Goal: Information Seeking & Learning: Learn about a topic

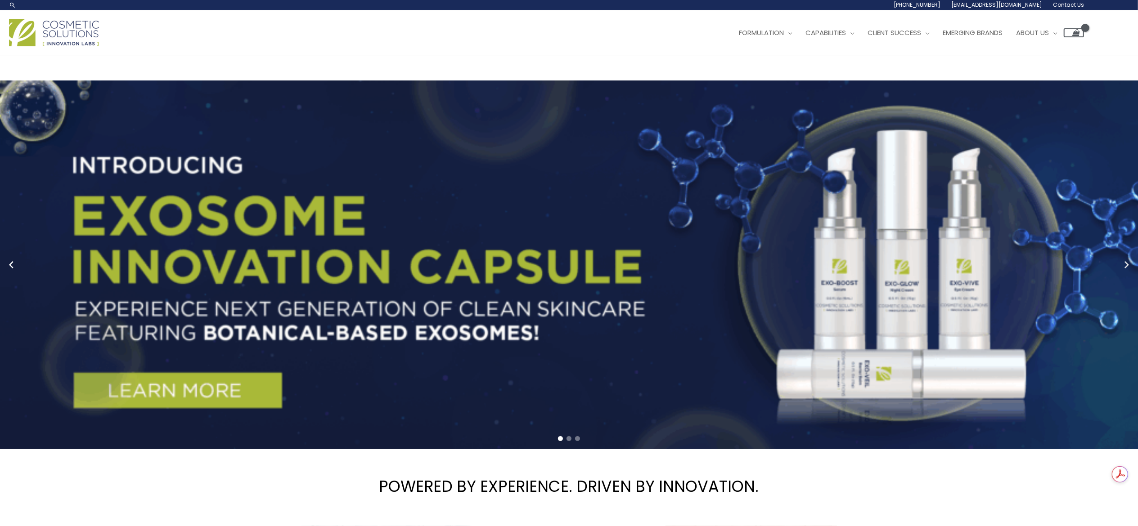
click at [1133, 258] on icon "Next slide" at bounding box center [1126, 264] width 13 height 13
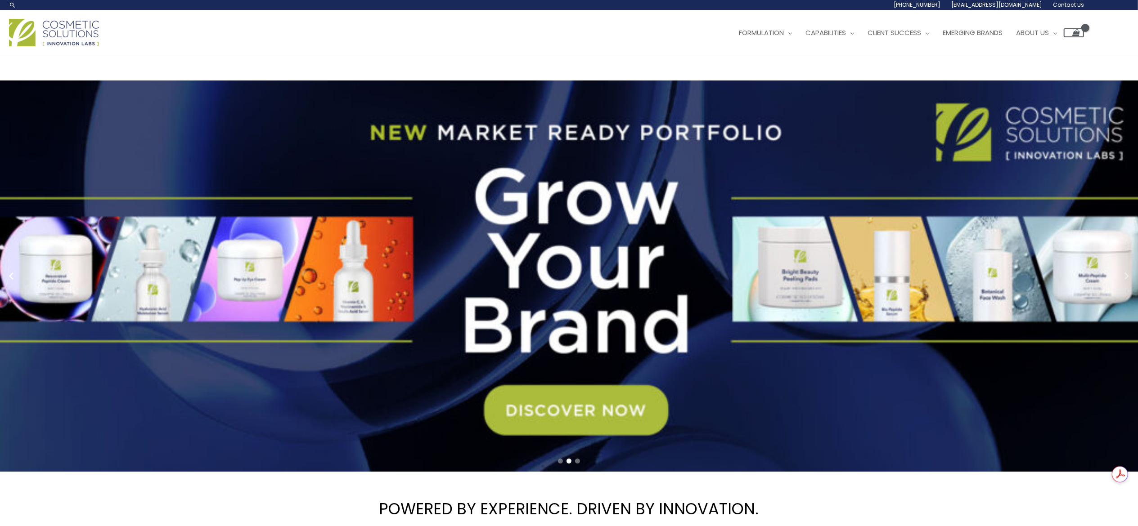
click at [1133, 259] on link "2 / 3" at bounding box center [576, 276] width 1152 height 391
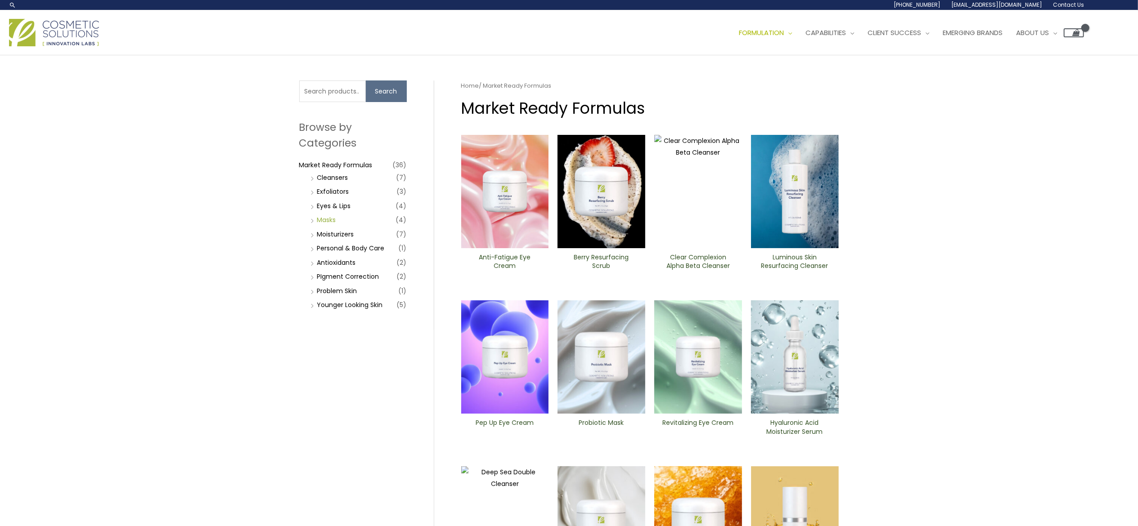
click at [317, 217] on link "Masks" at bounding box center [326, 220] width 19 height 9
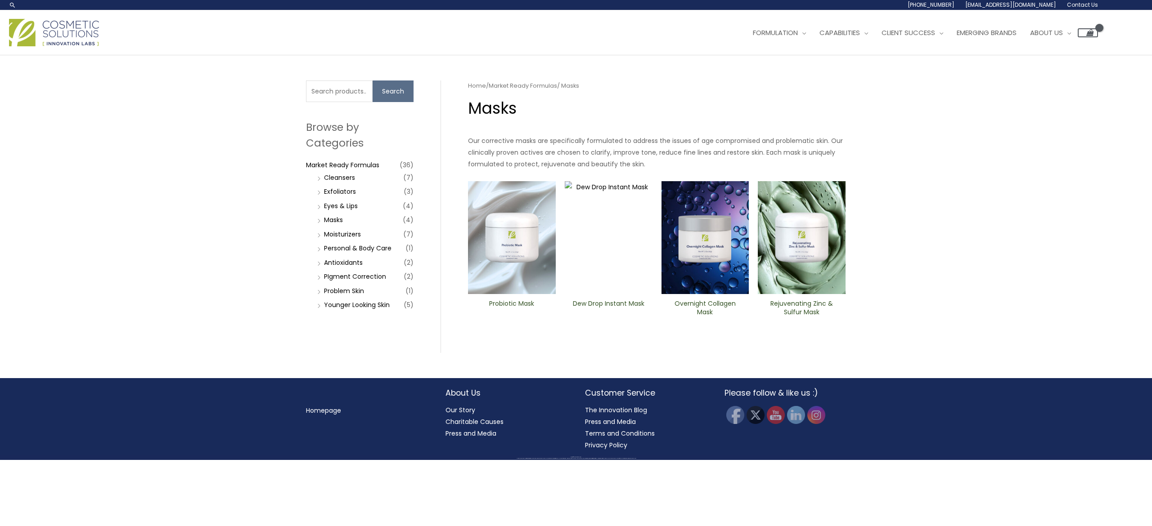
click at [709, 243] on img at bounding box center [705, 237] width 88 height 113
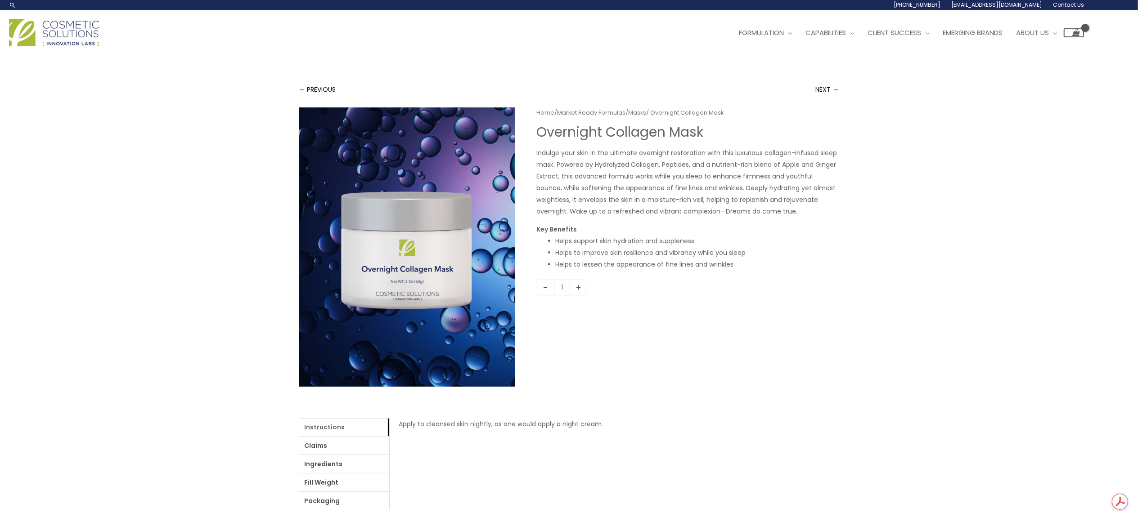
click at [326, 428] on link "Instructions" at bounding box center [344, 427] width 90 height 18
click at [318, 471] on link "Ingredients" at bounding box center [344, 464] width 90 height 18
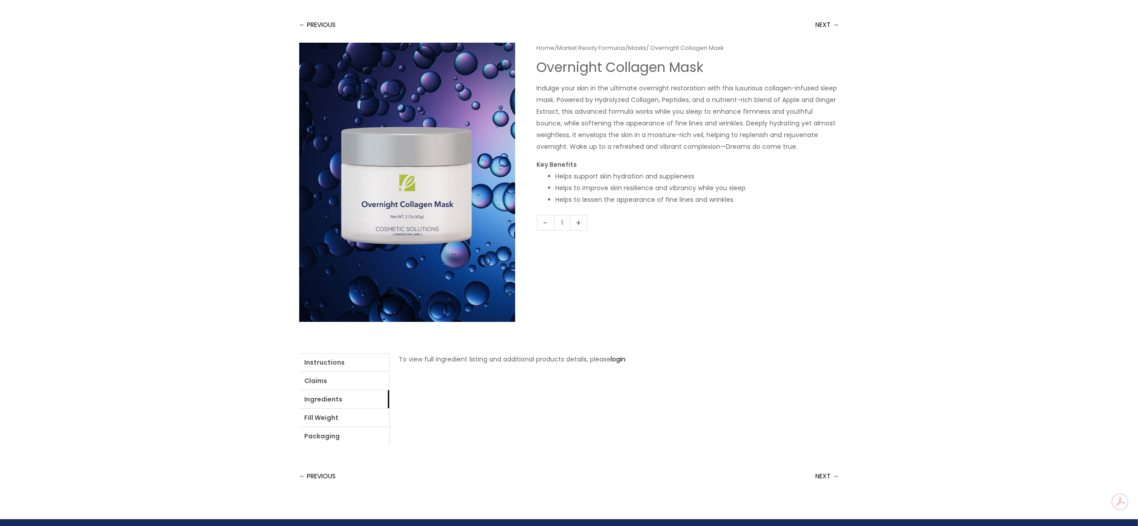
scroll to position [140, 0]
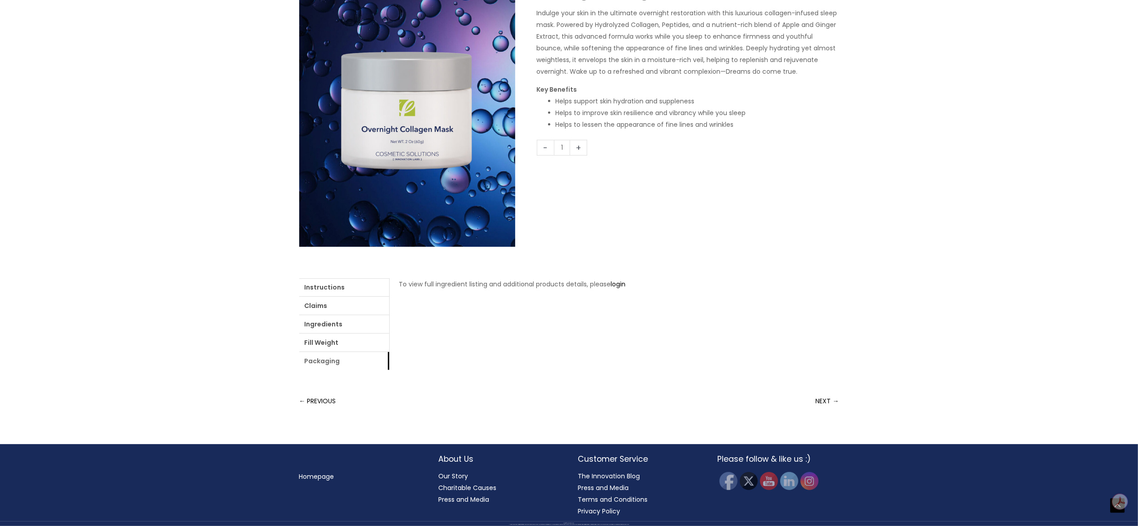
click at [309, 365] on link "Packaging" at bounding box center [344, 361] width 90 height 18
click at [322, 338] on link "Fill Weight" at bounding box center [344, 343] width 90 height 18
click at [328, 324] on link "Ingredients" at bounding box center [344, 324] width 90 height 18
click at [332, 305] on link "Claims" at bounding box center [344, 306] width 90 height 18
click at [330, 286] on link "Instructions" at bounding box center [344, 288] width 90 height 18
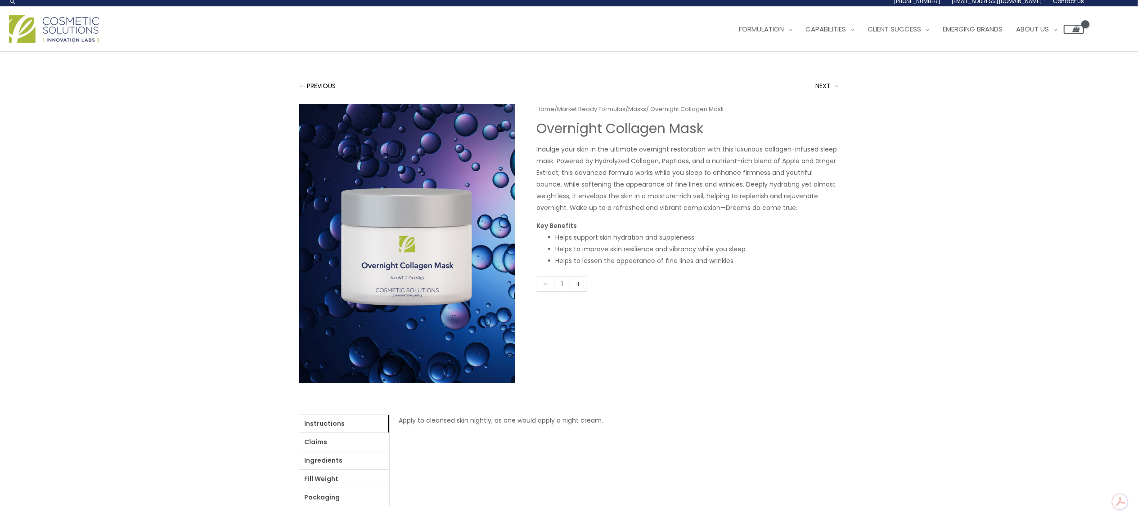
scroll to position [0, 0]
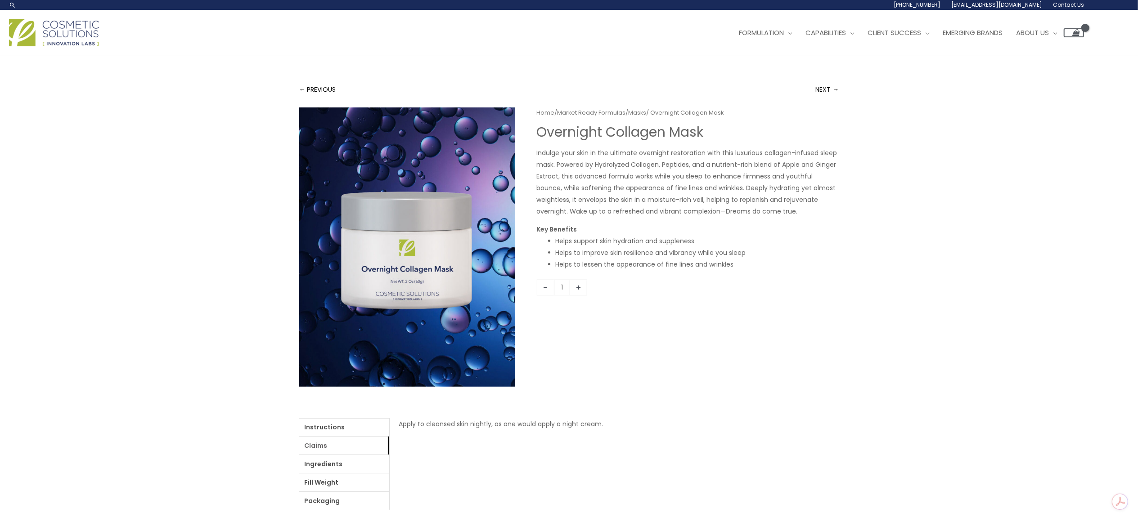
click at [324, 444] on link "Claims" at bounding box center [344, 446] width 90 height 18
click at [316, 457] on link "Ingredients" at bounding box center [344, 464] width 90 height 18
click at [315, 477] on link "Fill Weight" at bounding box center [344, 483] width 90 height 18
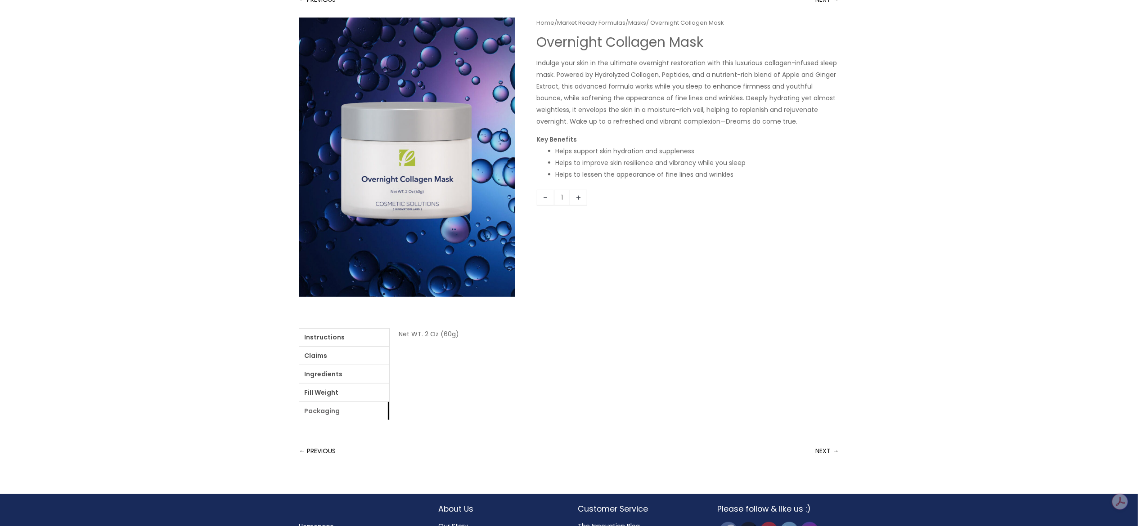
click at [321, 414] on link "Packaging" at bounding box center [344, 411] width 90 height 18
click at [324, 391] on link "Fill Weight" at bounding box center [344, 393] width 90 height 18
